Goal: Task Accomplishment & Management: Complete application form

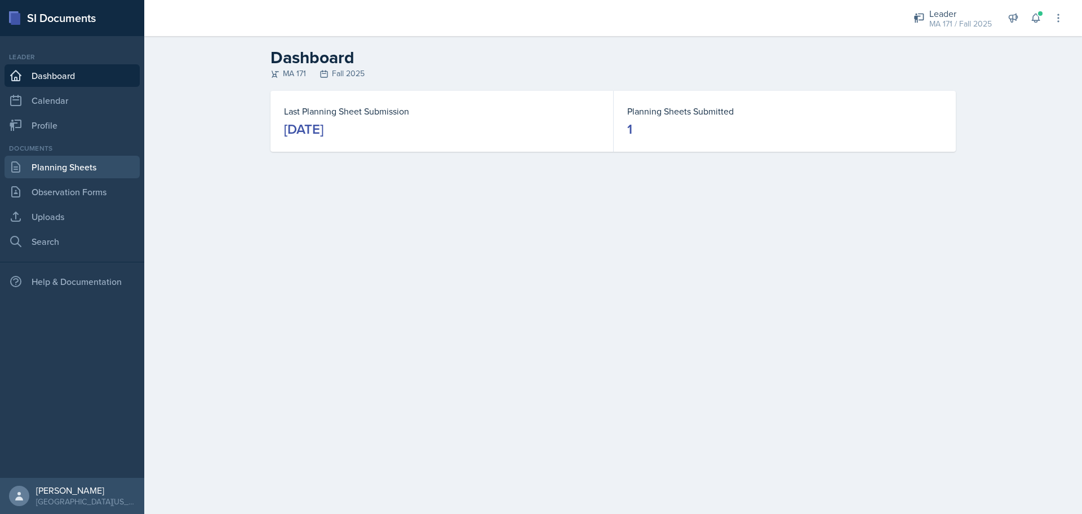
click at [117, 165] on link "Planning Sheets" at bounding box center [72, 167] width 135 height 23
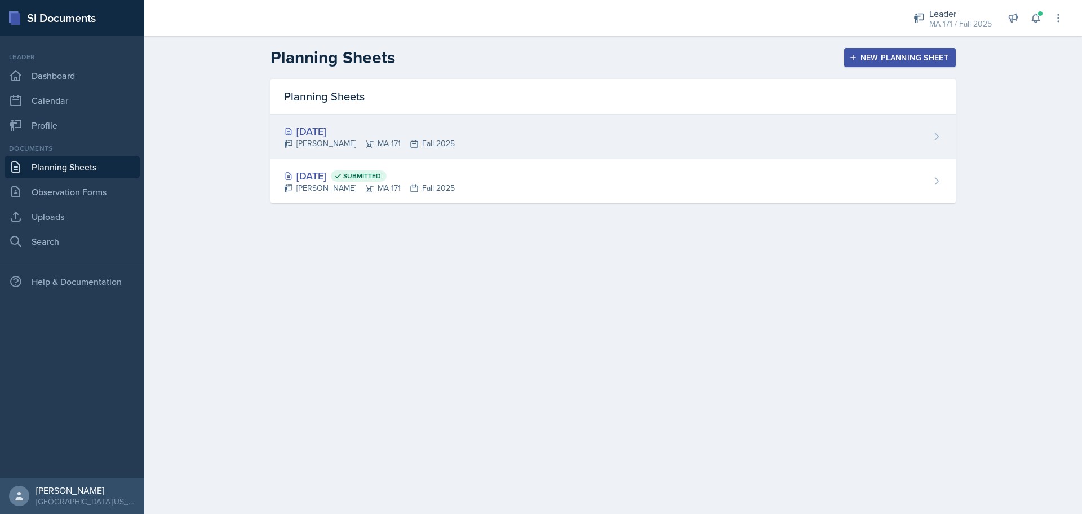
click at [331, 130] on div "[DATE]" at bounding box center [369, 130] width 171 height 15
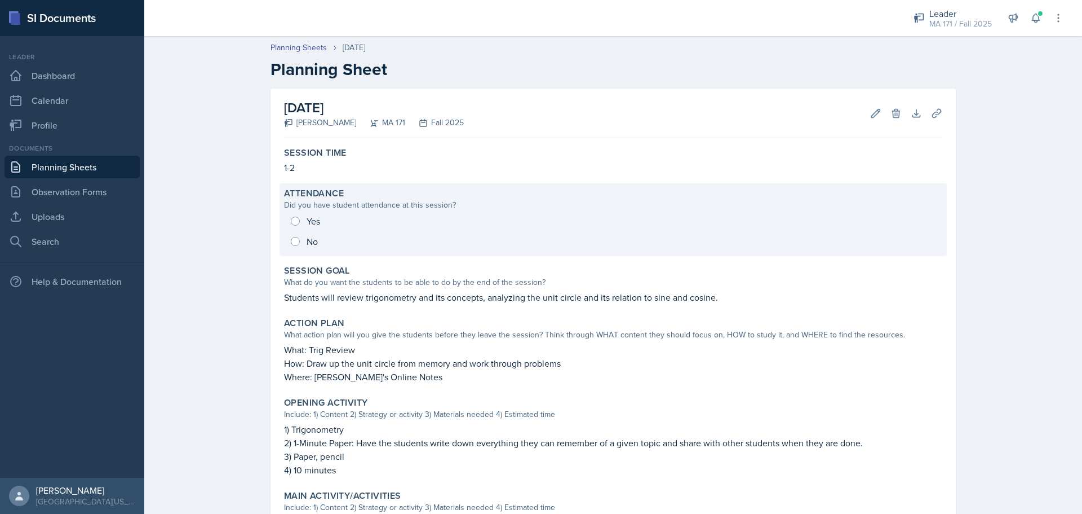
click at [319, 235] on div "Yes No" at bounding box center [613, 231] width 658 height 41
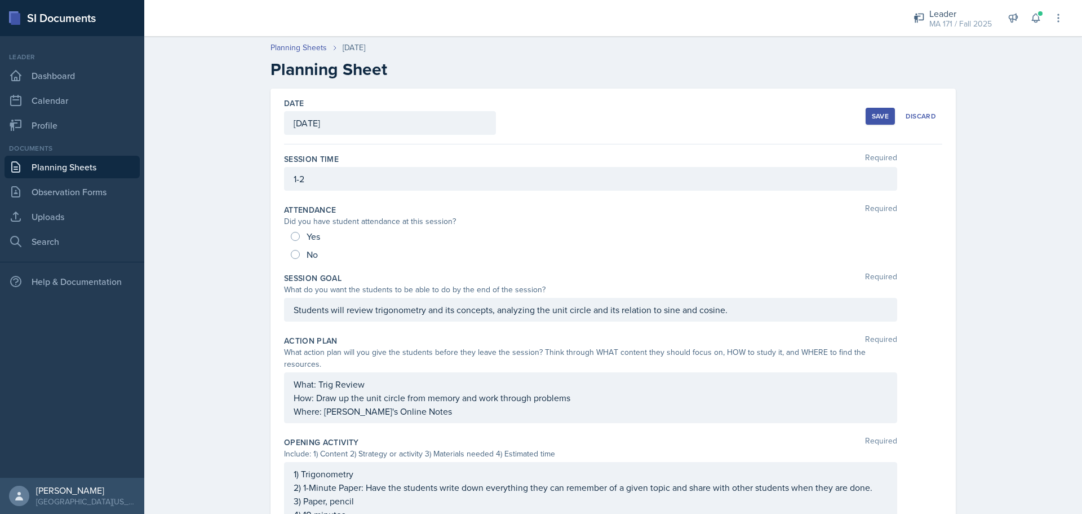
click at [297, 230] on div "Yes" at bounding box center [307, 236] width 32 height 18
click at [293, 232] on input "Yes" at bounding box center [295, 236] width 9 height 9
radio input "true"
click at [875, 121] on button "Save" at bounding box center [880, 116] width 29 height 17
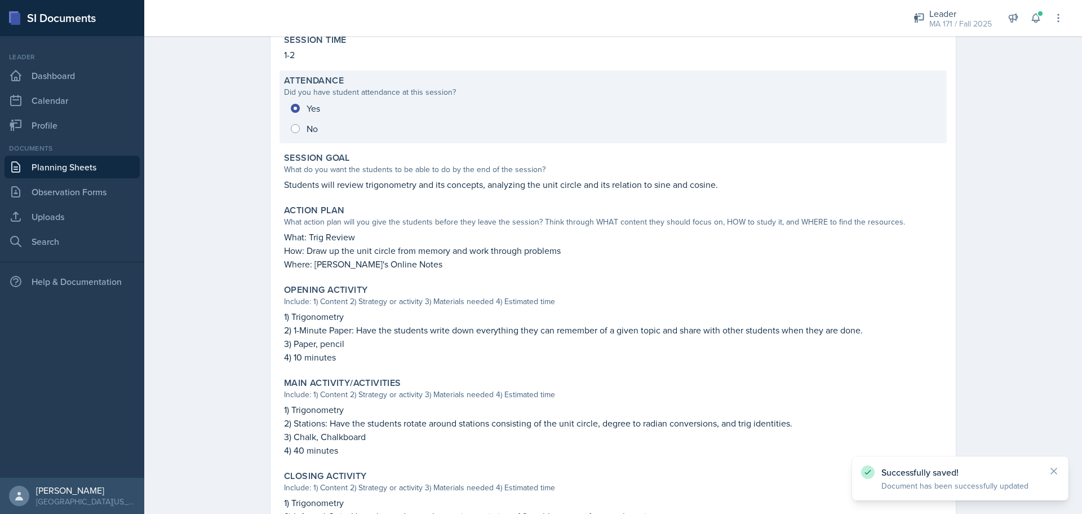
scroll to position [277, 0]
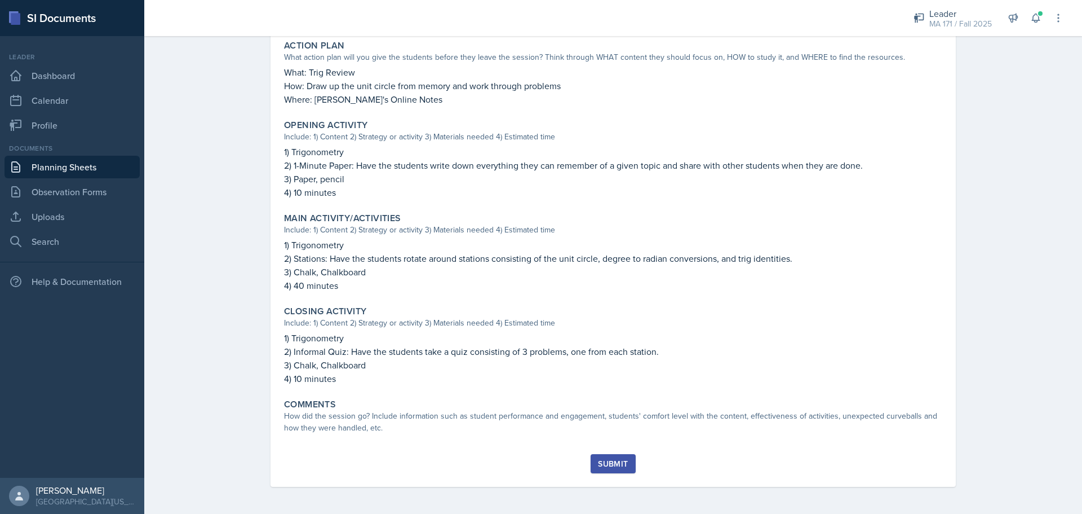
click at [182, 157] on div "Planning Sheets [DATE] Planning Sheet [DATE] [PERSON_NAME] MA 171 Fall 2025 Edi…" at bounding box center [613, 133] width 938 height 760
click at [237, 166] on div "Planning Sheets [DATE] Planning Sheet [DATE] [PERSON_NAME] MA 171 Fall 2025 Edi…" at bounding box center [613, 133] width 938 height 760
click at [239, 134] on div "Planning Sheets [DATE] Planning Sheet [DATE] [PERSON_NAME] MA 171 Fall 2025 Edi…" at bounding box center [613, 133] width 938 height 760
click at [256, 143] on div "[DATE] [PERSON_NAME] MA 171 Fall 2025 Edit Delete Download Uploads Autosaving S…" at bounding box center [614, 162] width 722 height 702
click at [227, 79] on div "Planning Sheets [DATE] Planning Sheet [DATE] [PERSON_NAME] MA 171 Fall 2025 Edi…" at bounding box center [613, 133] width 938 height 760
